Goal: Transaction & Acquisition: Book appointment/travel/reservation

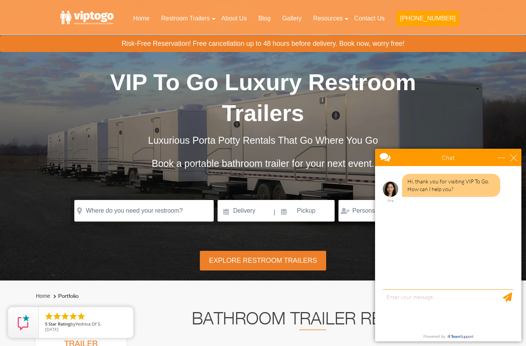
scroll to position [2, 0]
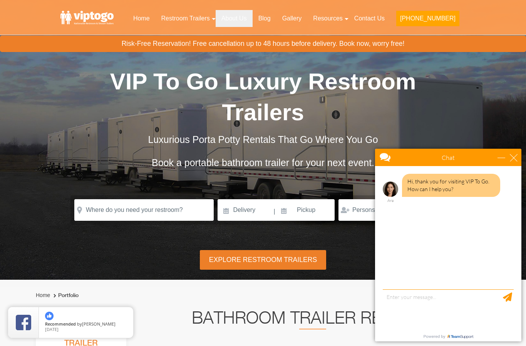
click at [250, 17] on link "About Us" at bounding box center [234, 18] width 37 height 17
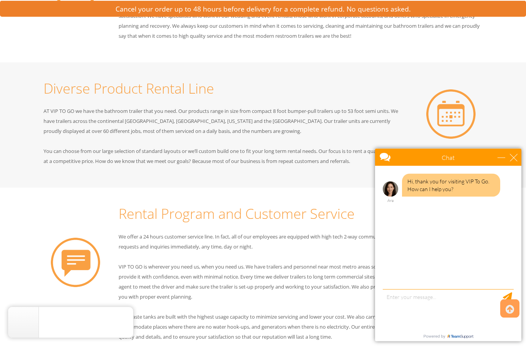
scroll to position [415, 0]
click at [516, 156] on div "close" at bounding box center [514, 158] width 8 height 8
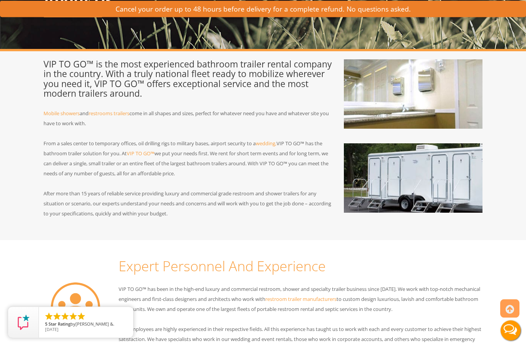
scroll to position [0, 0]
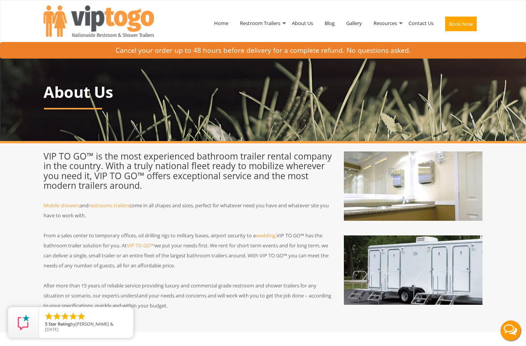
click at [466, 25] on button "Book Now" at bounding box center [461, 24] width 32 height 15
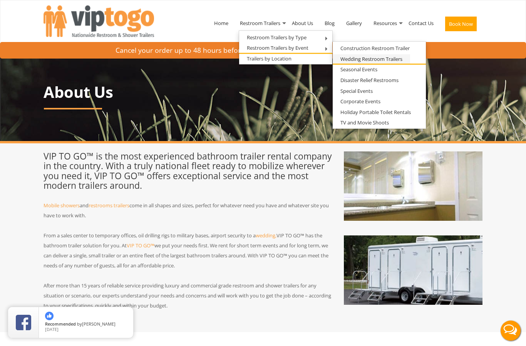
click at [393, 57] on link "Wedding Restroom Trailers" at bounding box center [371, 59] width 77 height 10
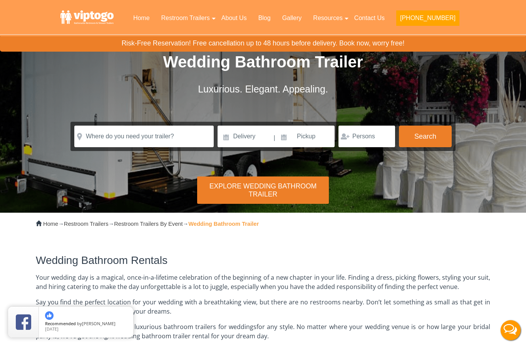
scroll to position [21, 0]
